Goal: Find specific page/section: Find specific page/section

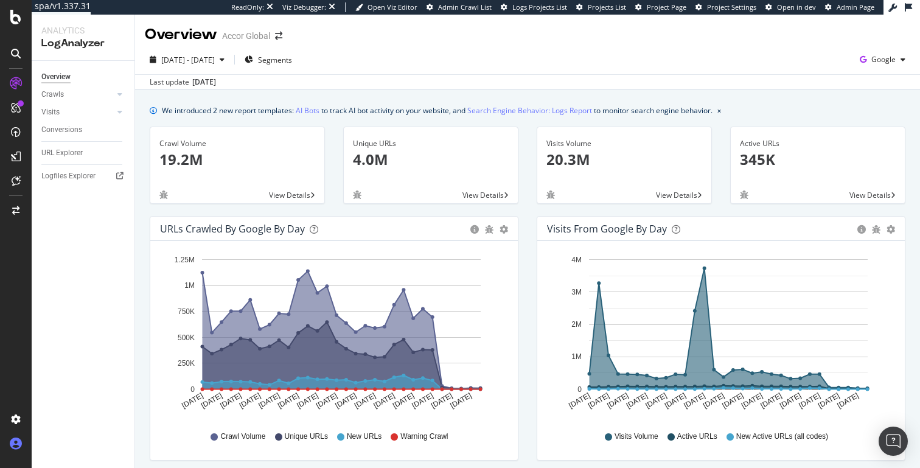
click at [13, 450] on icon at bounding box center [16, 443] width 12 height 12
click at [17, 447] on icon at bounding box center [16, 443] width 12 height 12
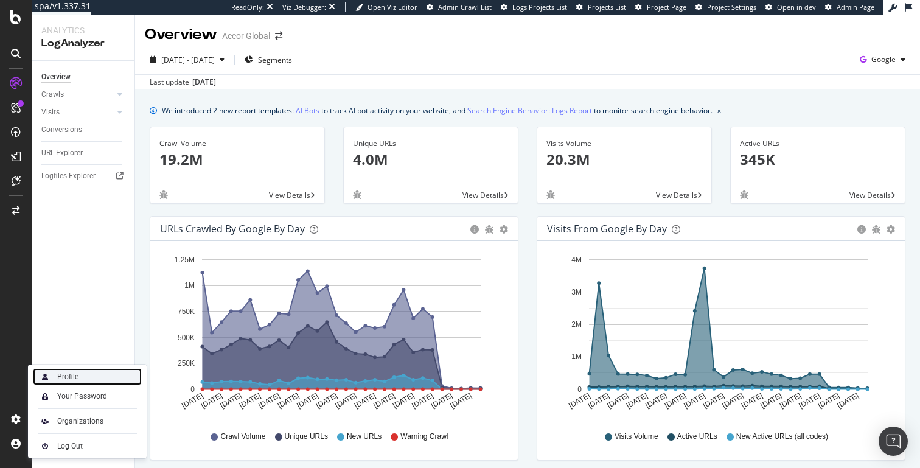
click at [92, 377] on div "Profile" at bounding box center [87, 376] width 109 height 17
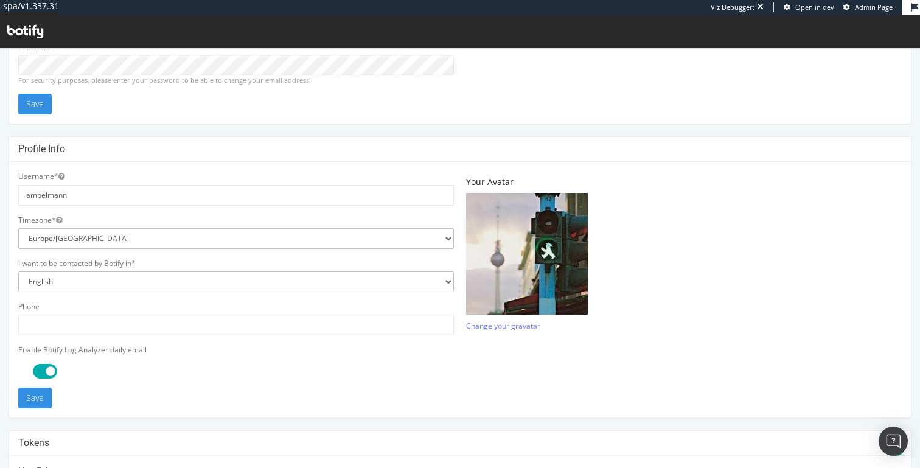
scroll to position [346, 0]
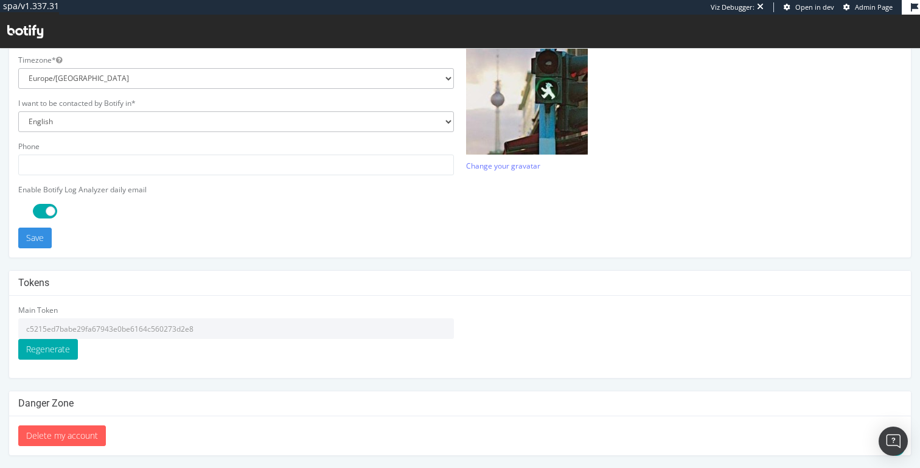
click at [162, 330] on input "c5215ed7babe29fa67943e0be6164c560273d2e8" at bounding box center [236, 328] width 436 height 21
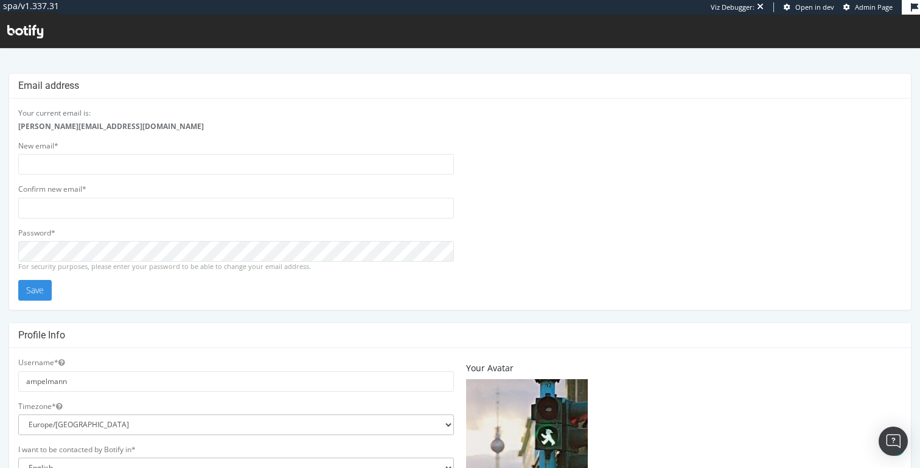
scroll to position [346, 0]
